Goal: Task Accomplishment & Management: Manage account settings

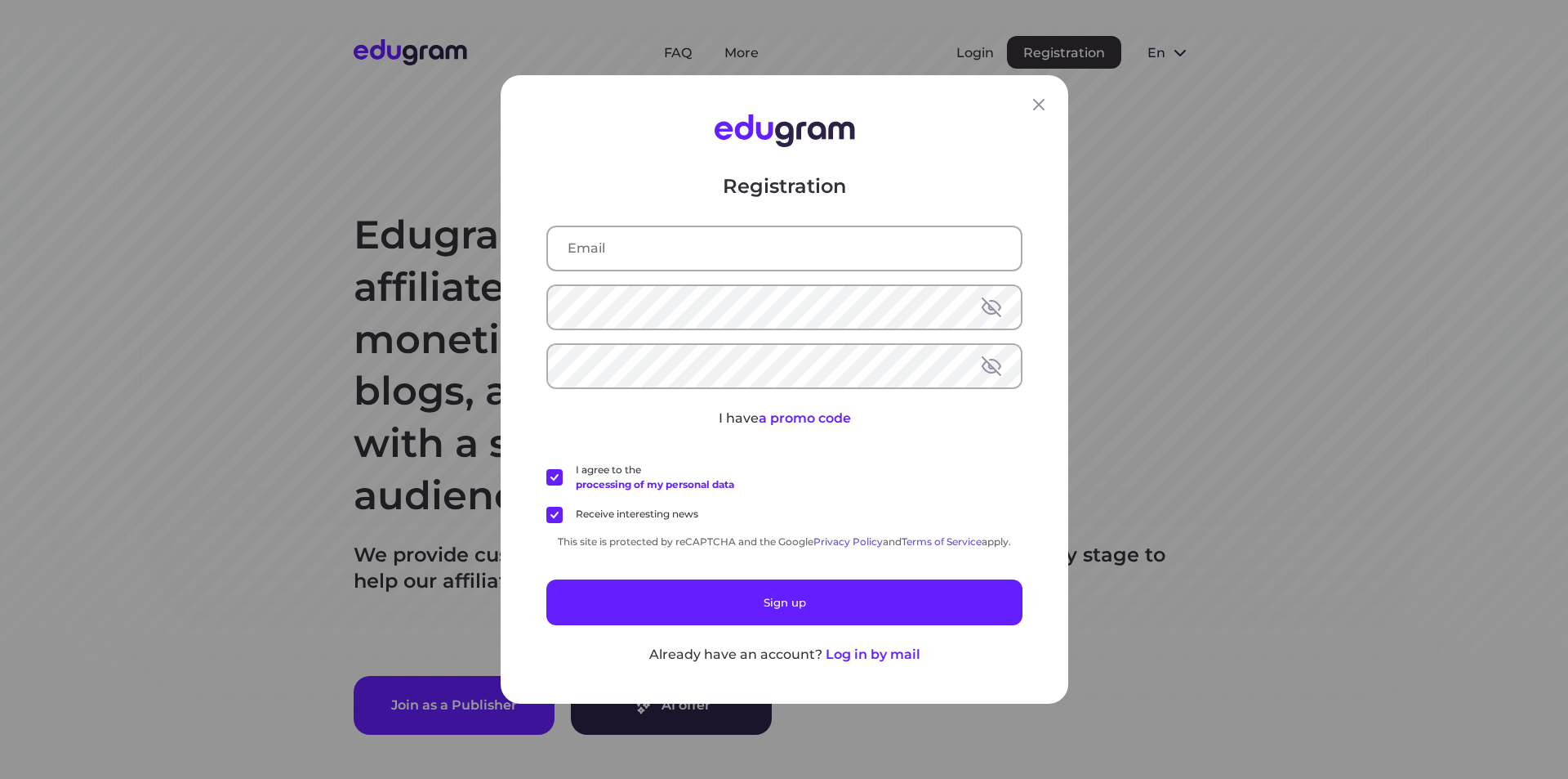
type input "asesorvirtualricardos@gmail.com"
click at [1035, 100] on icon at bounding box center [1039, 105] width 20 height 20
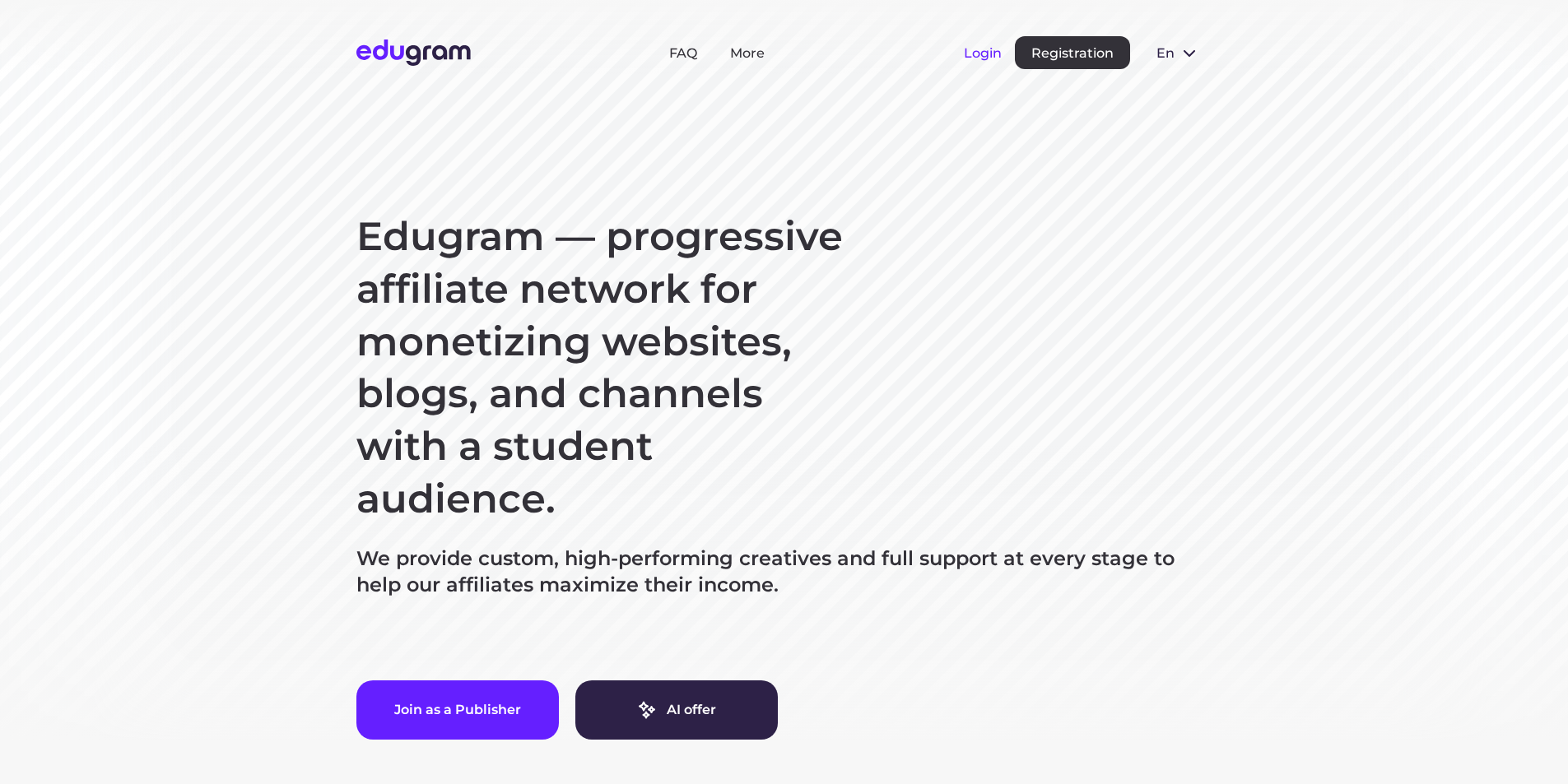
click at [989, 51] on button "Login" at bounding box center [982, 52] width 38 height 15
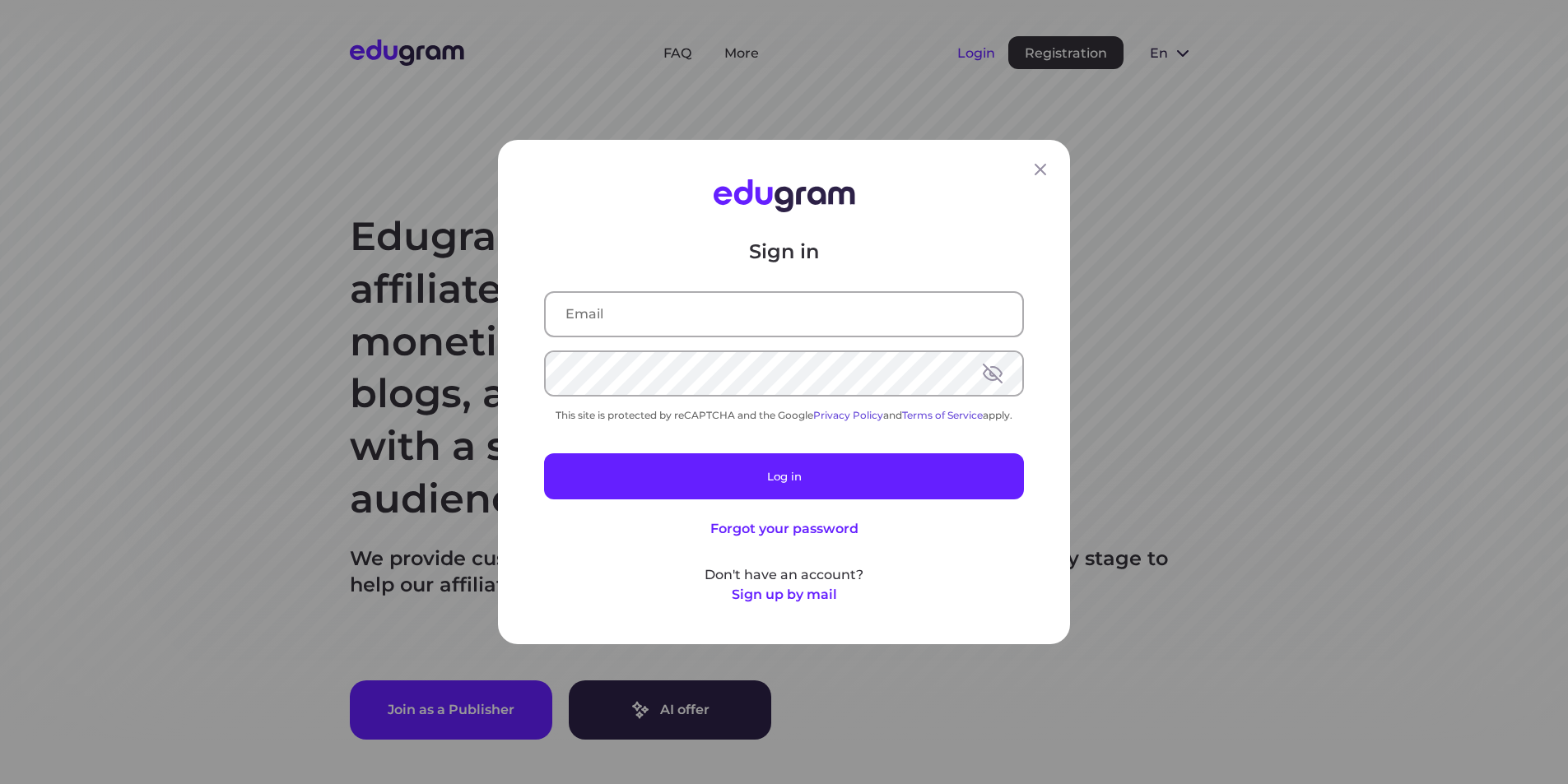
type input "asesorvirtualricardos@gmail.com"
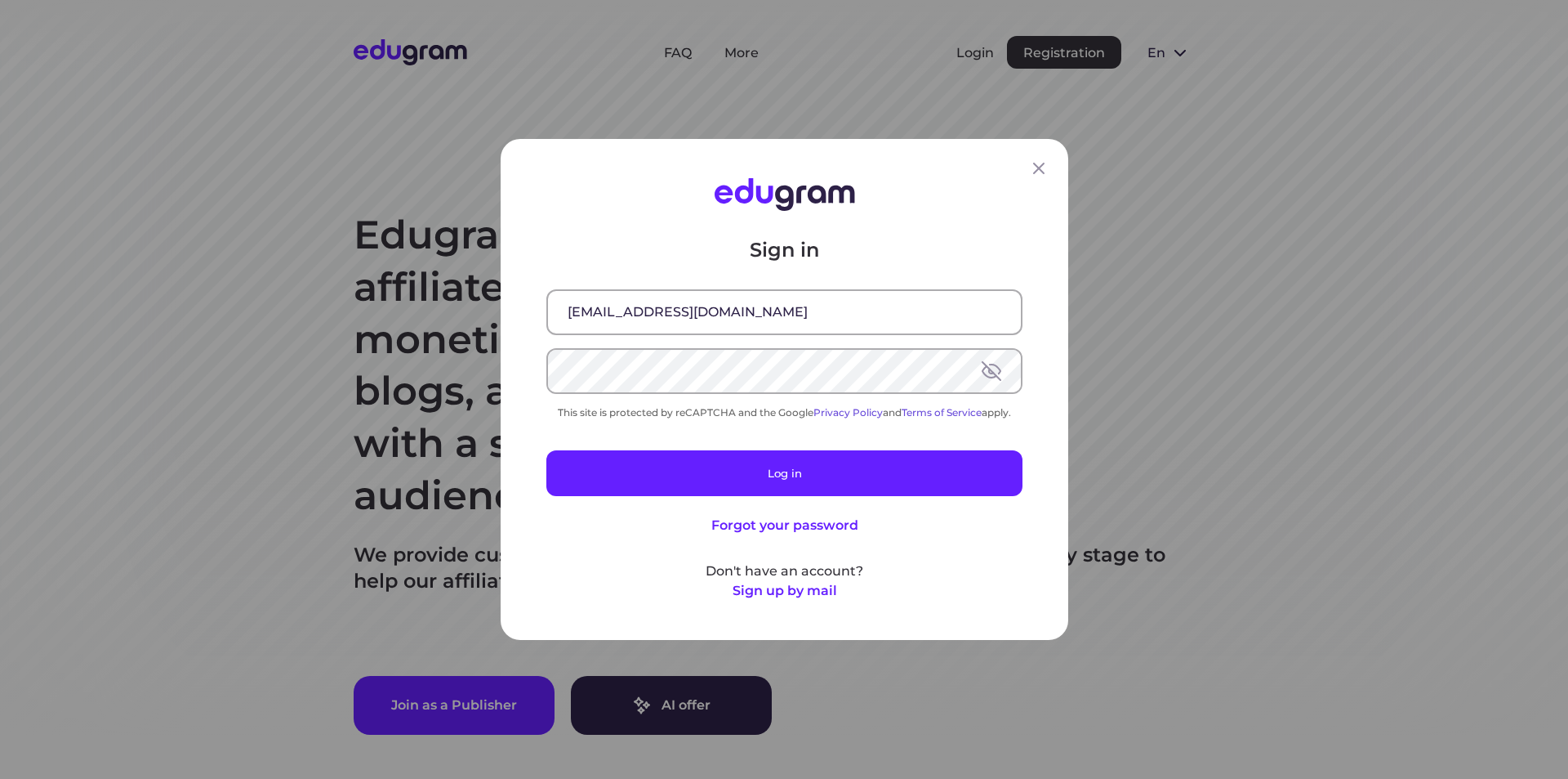
click at [741, 497] on div "Sign in asesorvirtualricardos@gmail.com This site is protected by reCAPTCHA and…" at bounding box center [784, 418] width 476 height 363
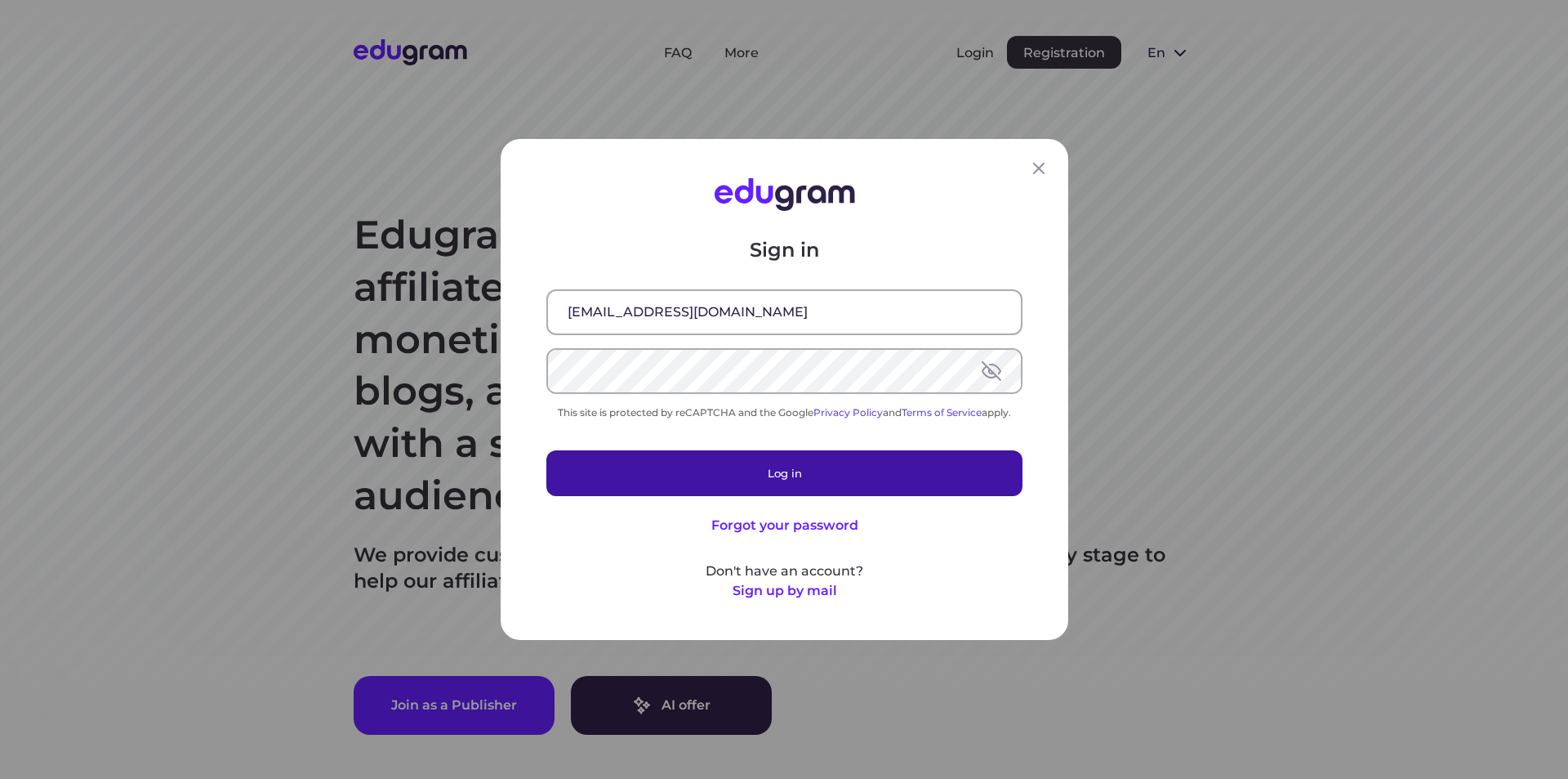
click at [740, 481] on button "Log in" at bounding box center [784, 473] width 476 height 46
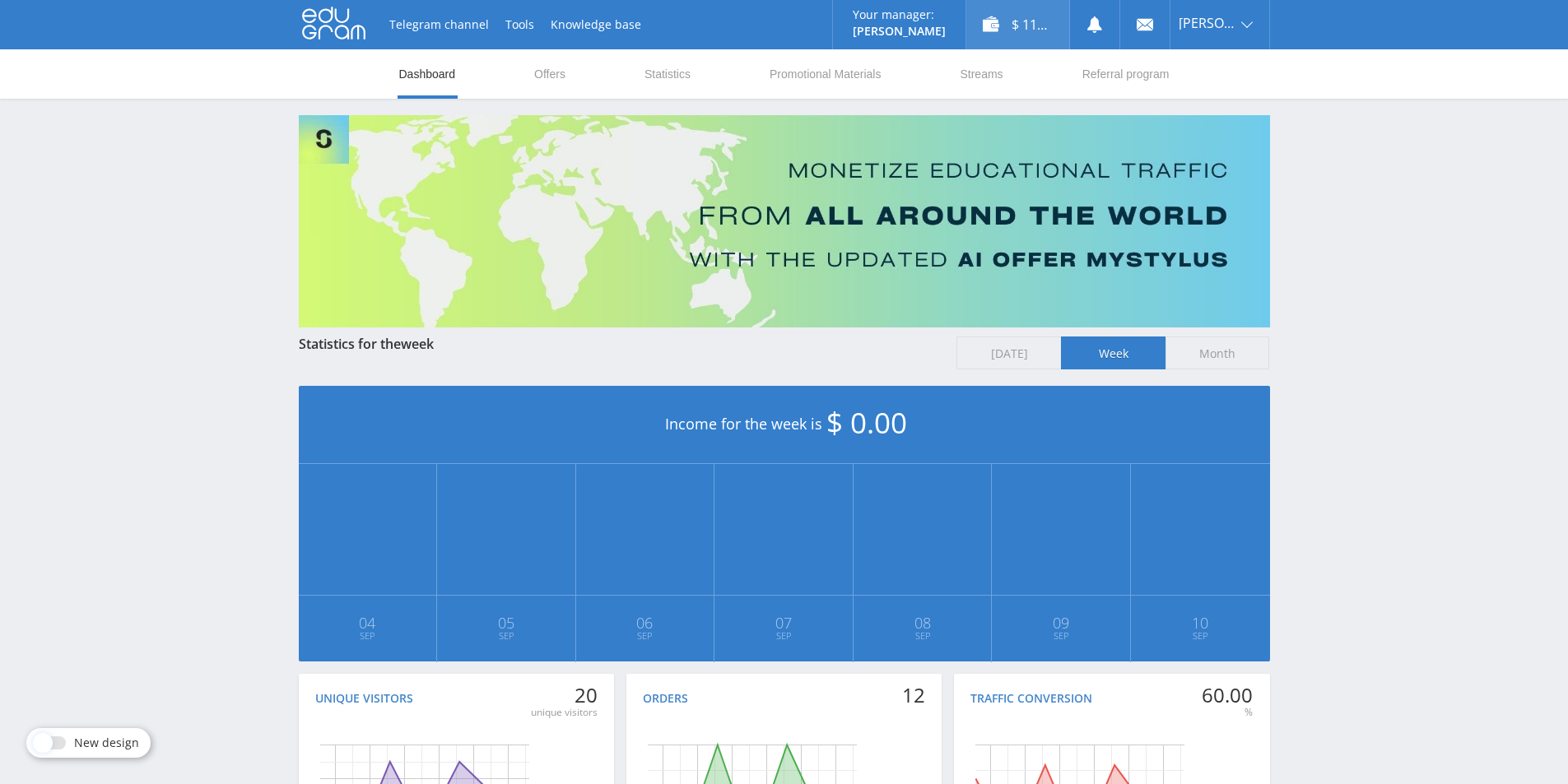
click at [1026, 21] on div "$ 116.26" at bounding box center [1018, 24] width 103 height 50
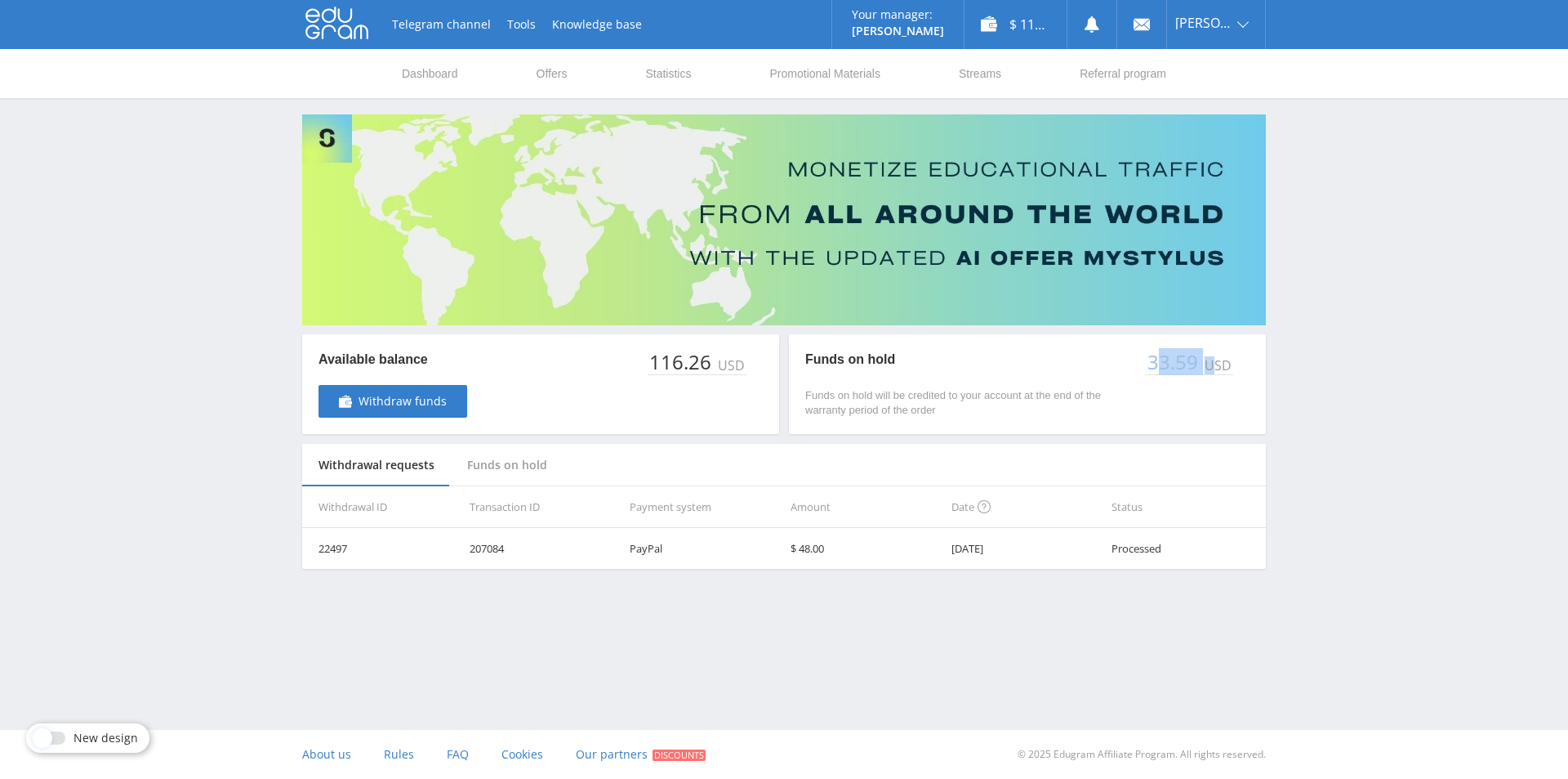
drag, startPoint x: 1159, startPoint y: 362, endPoint x: 1213, endPoint y: 363, distance: 54.0
click at [1213, 363] on div "33.59 USD" at bounding box center [1189, 363] width 87 height 25
